Goal: Transaction & Acquisition: Purchase product/service

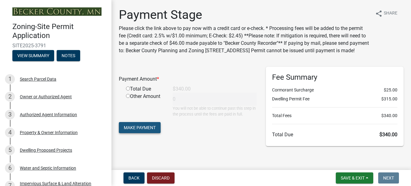
click at [134, 130] on span "Make Payment" at bounding box center [140, 127] width 32 height 5
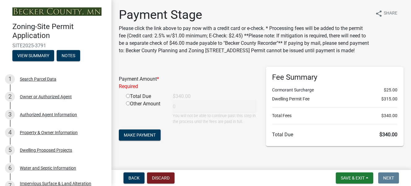
click at [128, 98] on input "radio" at bounding box center [128, 96] width 4 height 4
radio input "true"
type input "340"
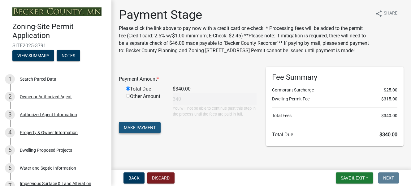
click at [147, 130] on span "Make Payment" at bounding box center [140, 127] width 32 height 5
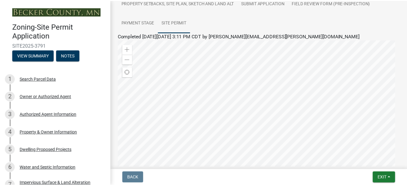
scroll to position [124, 0]
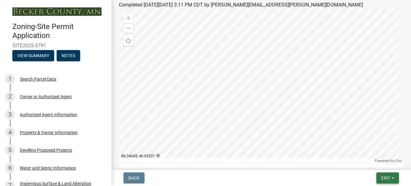
click at [390, 177] on span "Exit" at bounding box center [385, 178] width 9 height 5
click at [363, 163] on button "Save & Exit" at bounding box center [375, 162] width 50 height 15
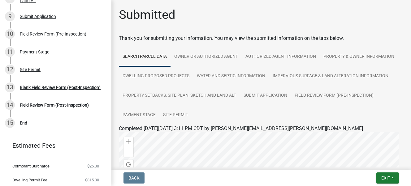
scroll to position [223, 0]
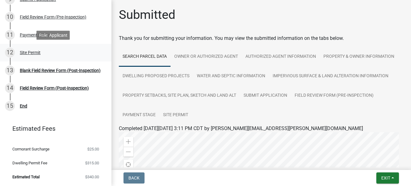
click at [32, 53] on div "Site Permit" at bounding box center [30, 52] width 21 height 4
